Goal: Task Accomplishment & Management: Manage account settings

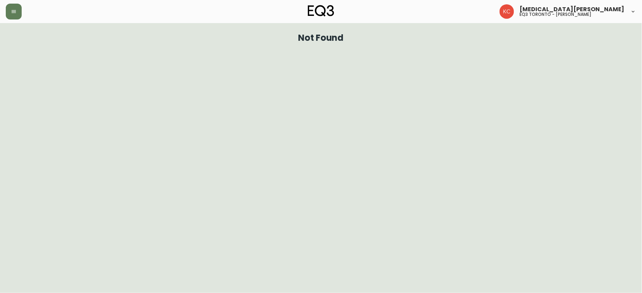
click at [5, 5] on header "[MEDICAL_DATA][PERSON_NAME] eq3 toronto - [PERSON_NAME]" at bounding box center [321, 11] width 642 height 23
click at [8, 8] on button "button" at bounding box center [14, 12] width 16 height 16
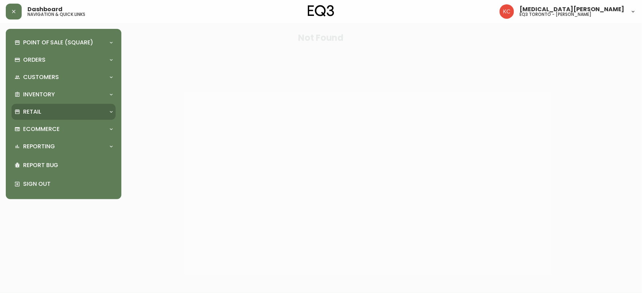
click at [34, 115] on p "Retail" at bounding box center [32, 112] width 18 height 8
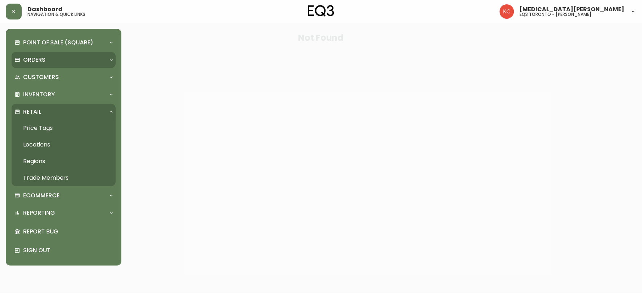
click at [32, 59] on p "Orders" at bounding box center [34, 60] width 22 height 8
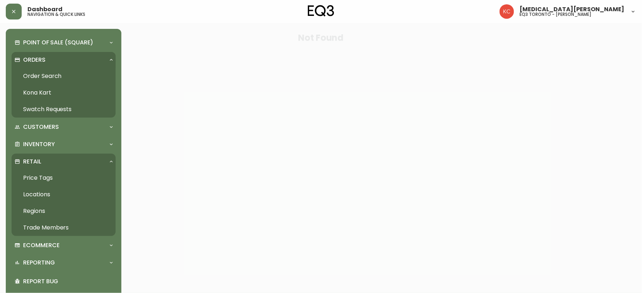
click at [36, 76] on link "Order Search" at bounding box center [64, 76] width 104 height 17
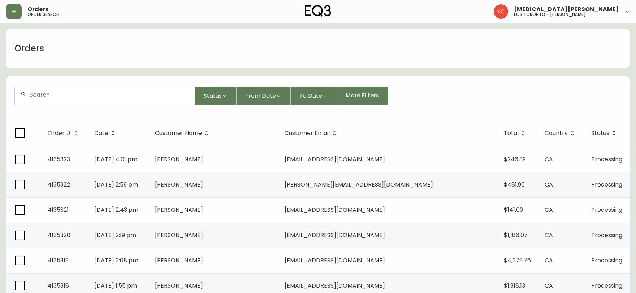
click at [103, 91] on input "text" at bounding box center [109, 94] width 160 height 7
paste input "413493"
type input "4134933"
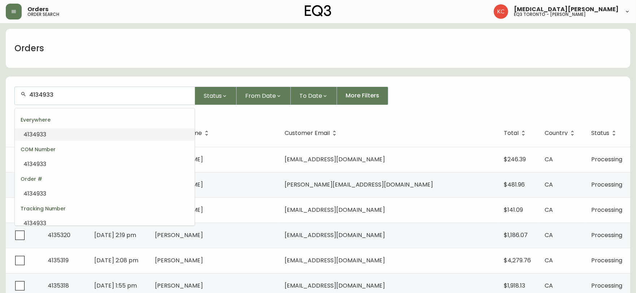
click at [69, 131] on li "4134933" at bounding box center [105, 135] width 180 height 12
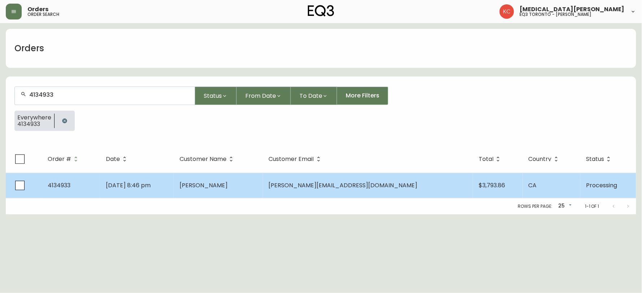
click at [367, 183] on span "[PERSON_NAME][EMAIL_ADDRESS][DOMAIN_NAME]" at bounding box center [343, 185] width 149 height 8
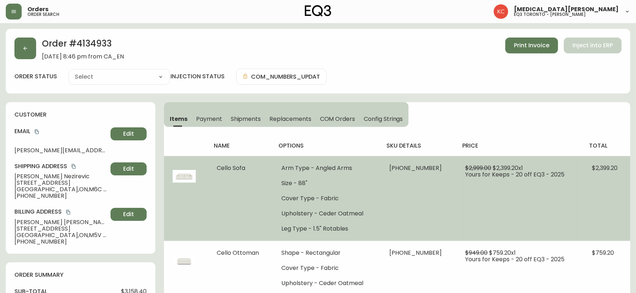
type input "Processing"
select select "PROCESSING"
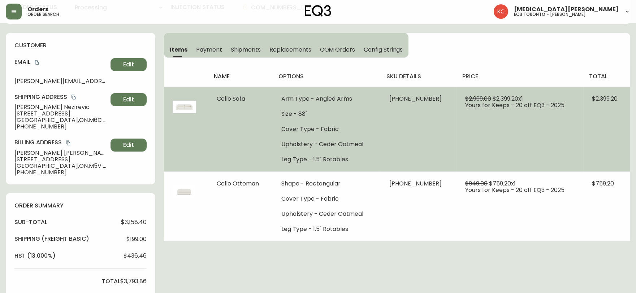
scroll to position [80, 0]
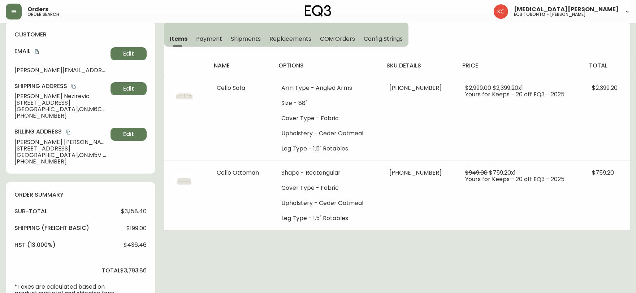
click at [54, 95] on span "[PERSON_NAME]" at bounding box center [60, 96] width 93 height 7
drag, startPoint x: 57, startPoint y: 96, endPoint x: 10, endPoint y: 97, distance: 47.0
click at [10, 97] on div "customer Email [PERSON_NAME][EMAIL_ADDRESS][DOMAIN_NAME] Edit Shipping Address …" at bounding box center [81, 98] width 150 height 152
copy span "[PERSON_NAME]"
click at [12, 10] on icon "button" at bounding box center [14, 11] width 4 height 3
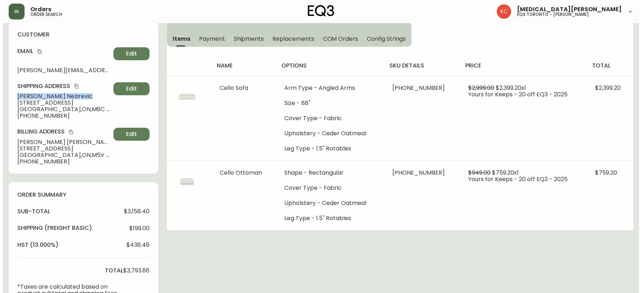
scroll to position [81, 0]
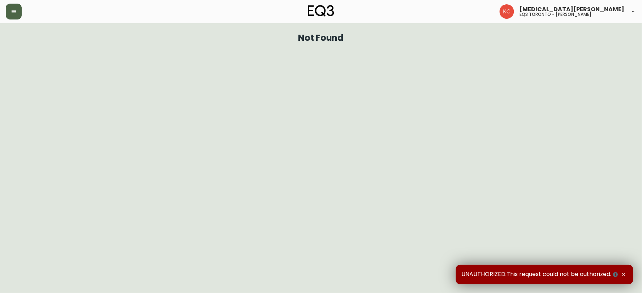
click at [16, 11] on icon "button" at bounding box center [14, 12] width 6 height 6
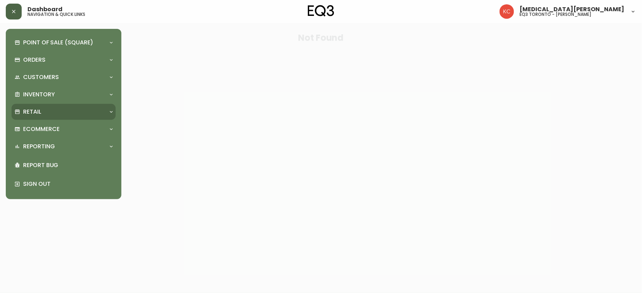
click at [55, 111] on div "Retail" at bounding box center [59, 112] width 91 height 8
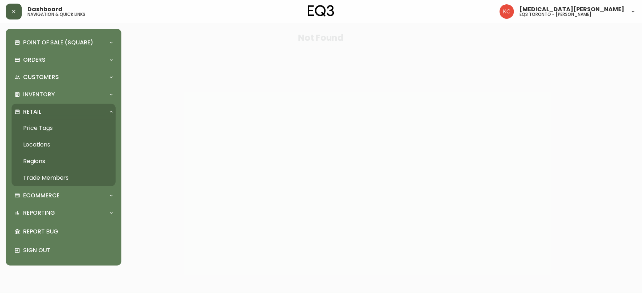
click at [31, 181] on link "Trade Members" at bounding box center [64, 178] width 104 height 17
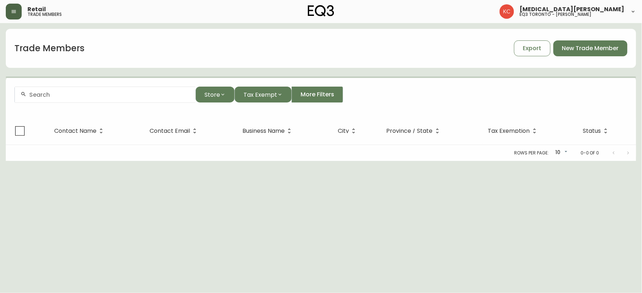
click at [135, 95] on input "text" at bounding box center [109, 94] width 160 height 7
paste input "[PERSON_NAME]"
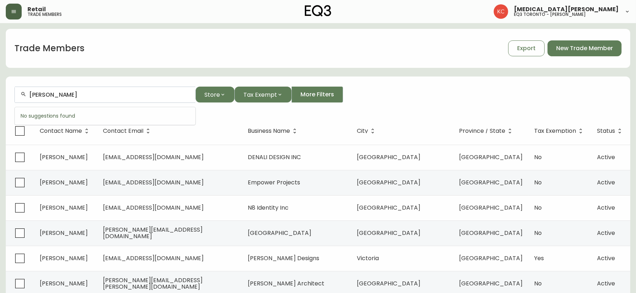
type input "[PERSON_NAME]"
